Goal: Check status: Check status

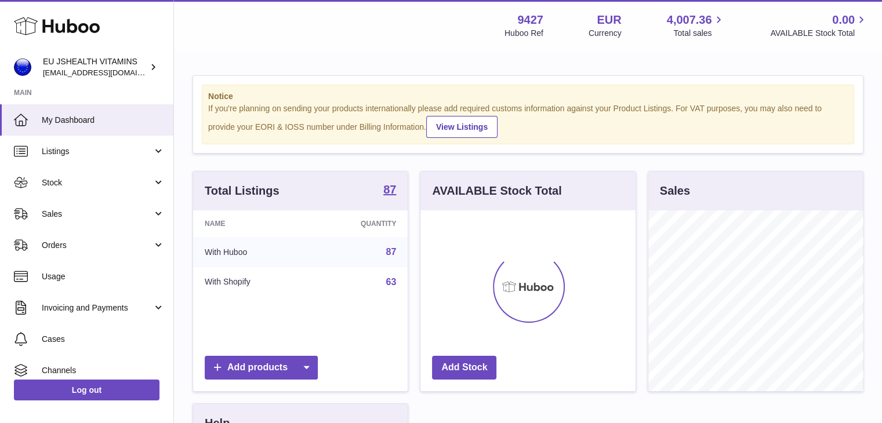
scroll to position [181, 215]
click at [99, 147] on span "Listings" at bounding box center [97, 151] width 111 height 11
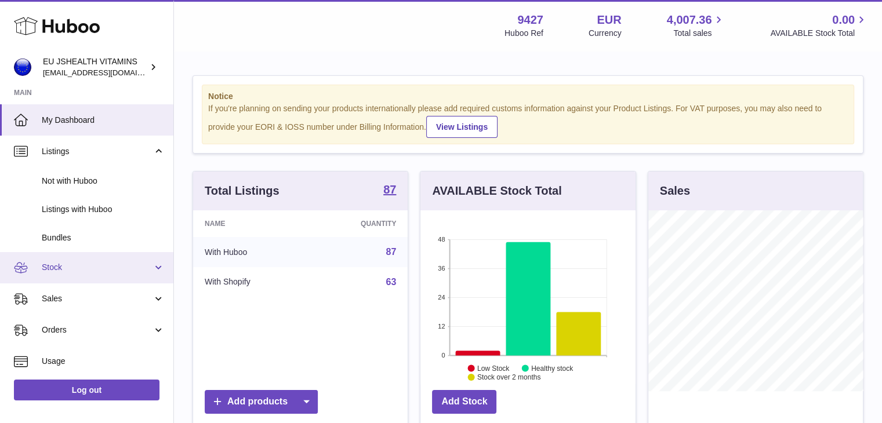
click at [91, 278] on link "Stock" at bounding box center [86, 267] width 173 height 31
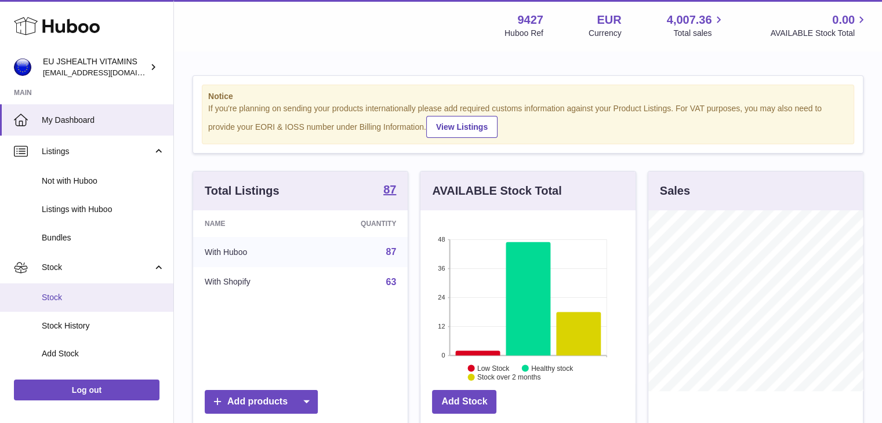
click at [94, 310] on link "Stock" at bounding box center [86, 298] width 173 height 28
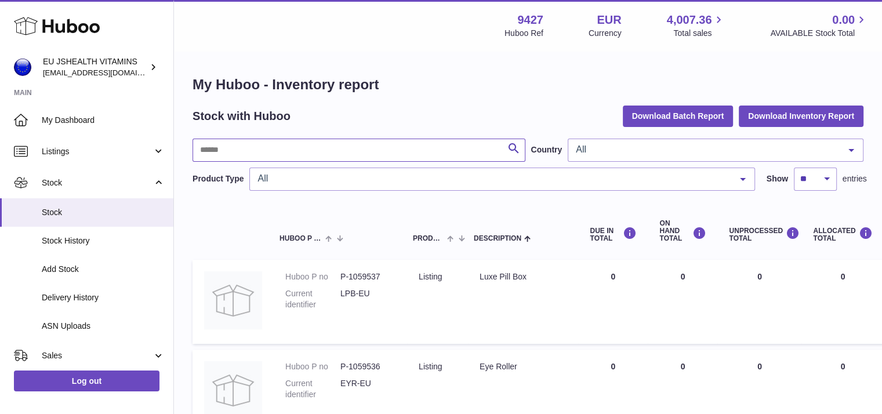
click at [307, 157] on input "text" at bounding box center [359, 150] width 333 height 23
type input "****"
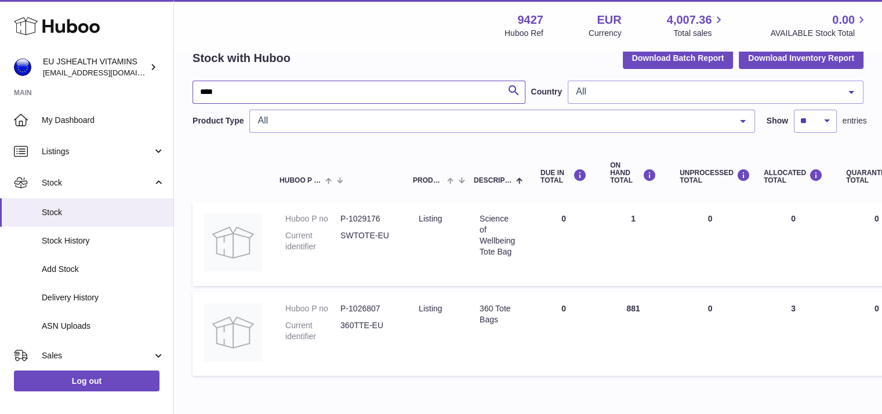
scroll to position [58, 376]
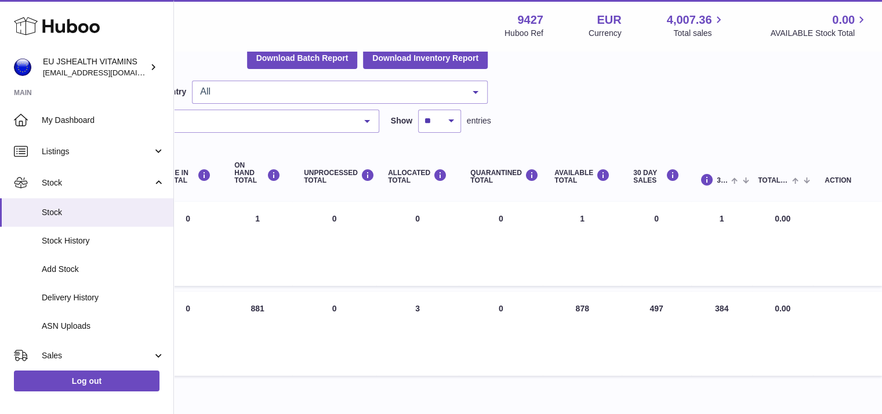
click at [506, 136] on html ".st0{fill:#141414;}" at bounding box center [65, 149] width 882 height 414
